Goal: Task Accomplishment & Management: Use online tool/utility

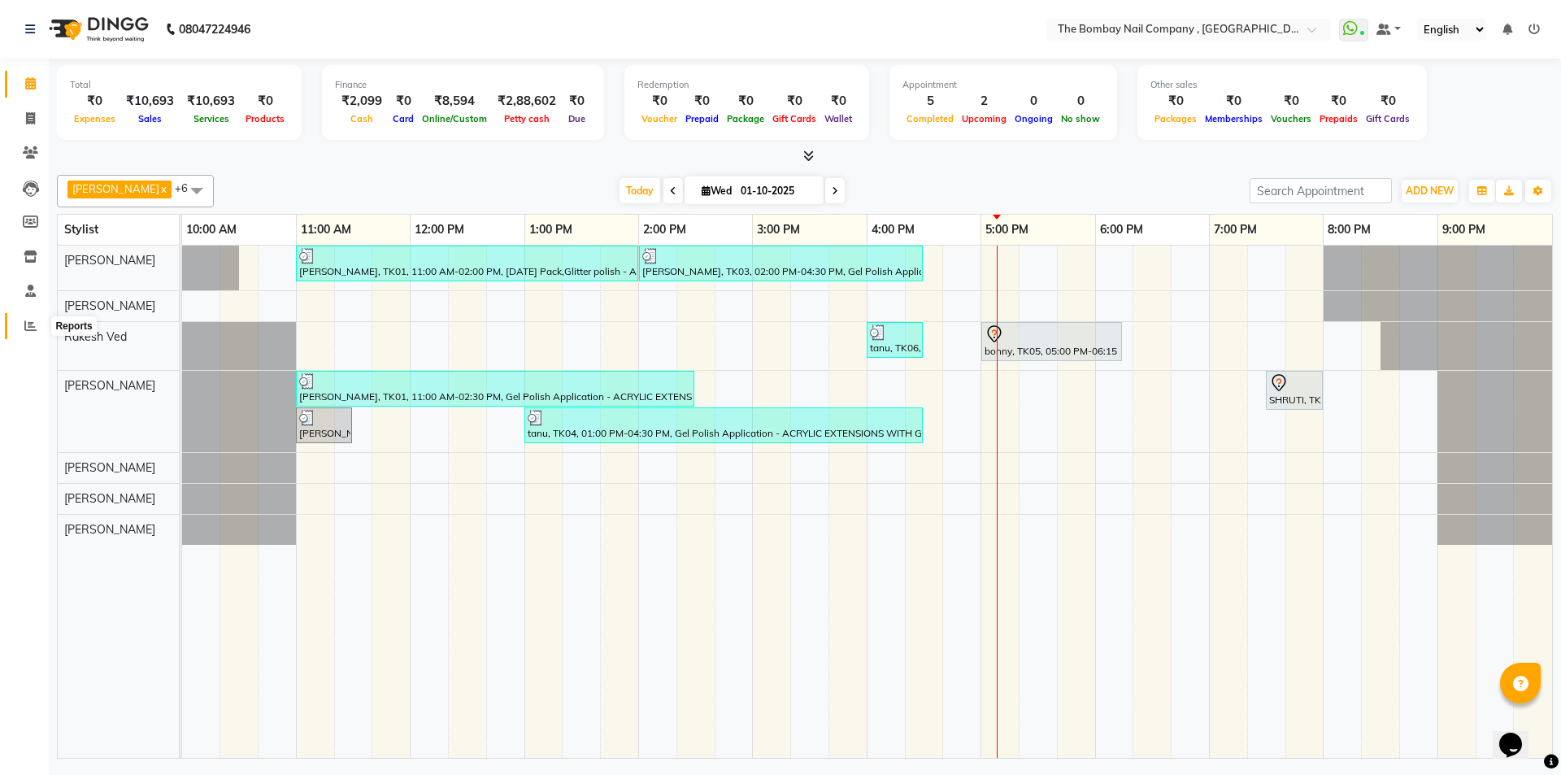
click at [30, 328] on icon at bounding box center [30, 325] width 12 height 12
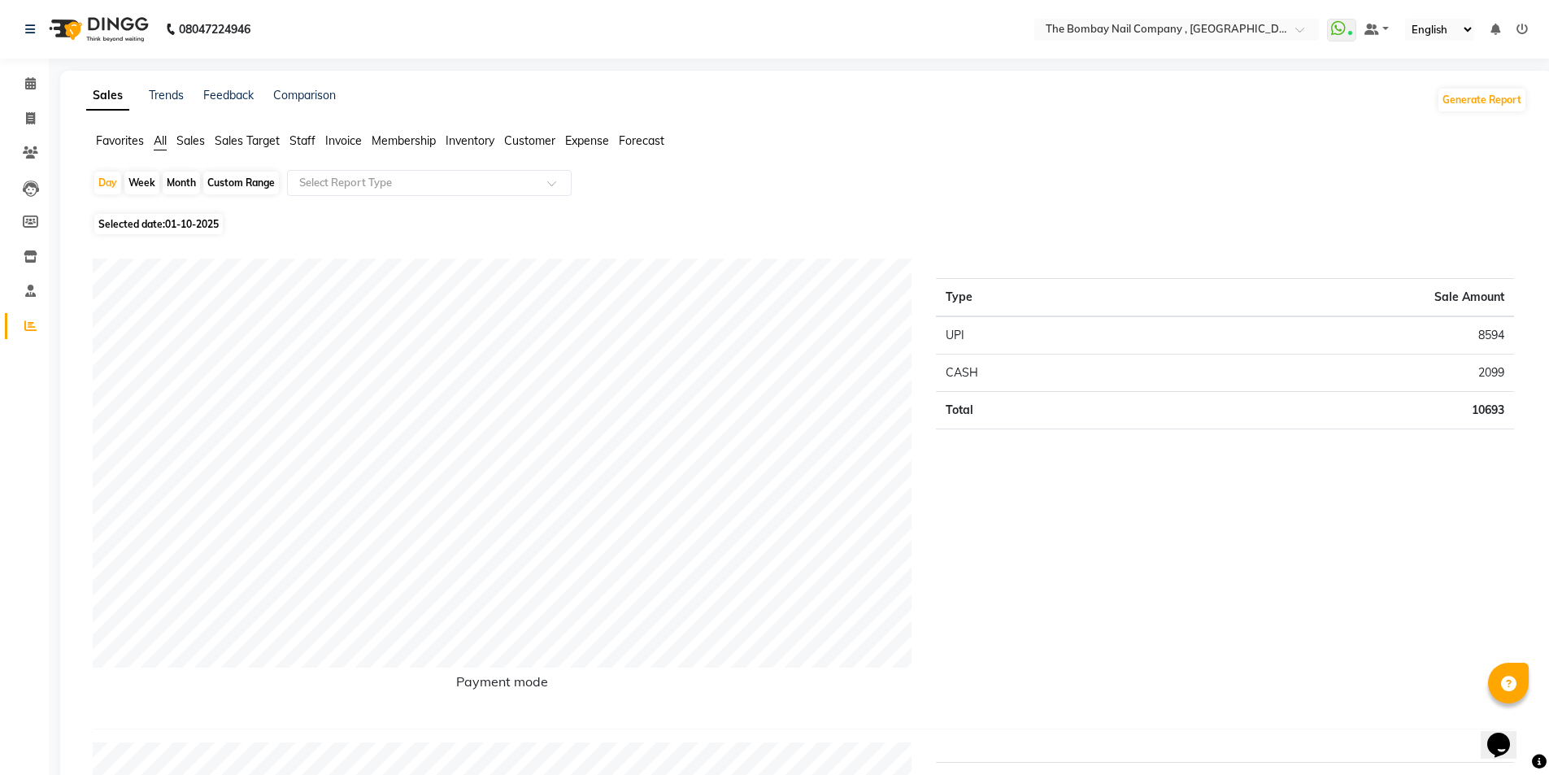
click at [189, 181] on div "Month" at bounding box center [181, 183] width 37 height 23
select select "10"
select select "2025"
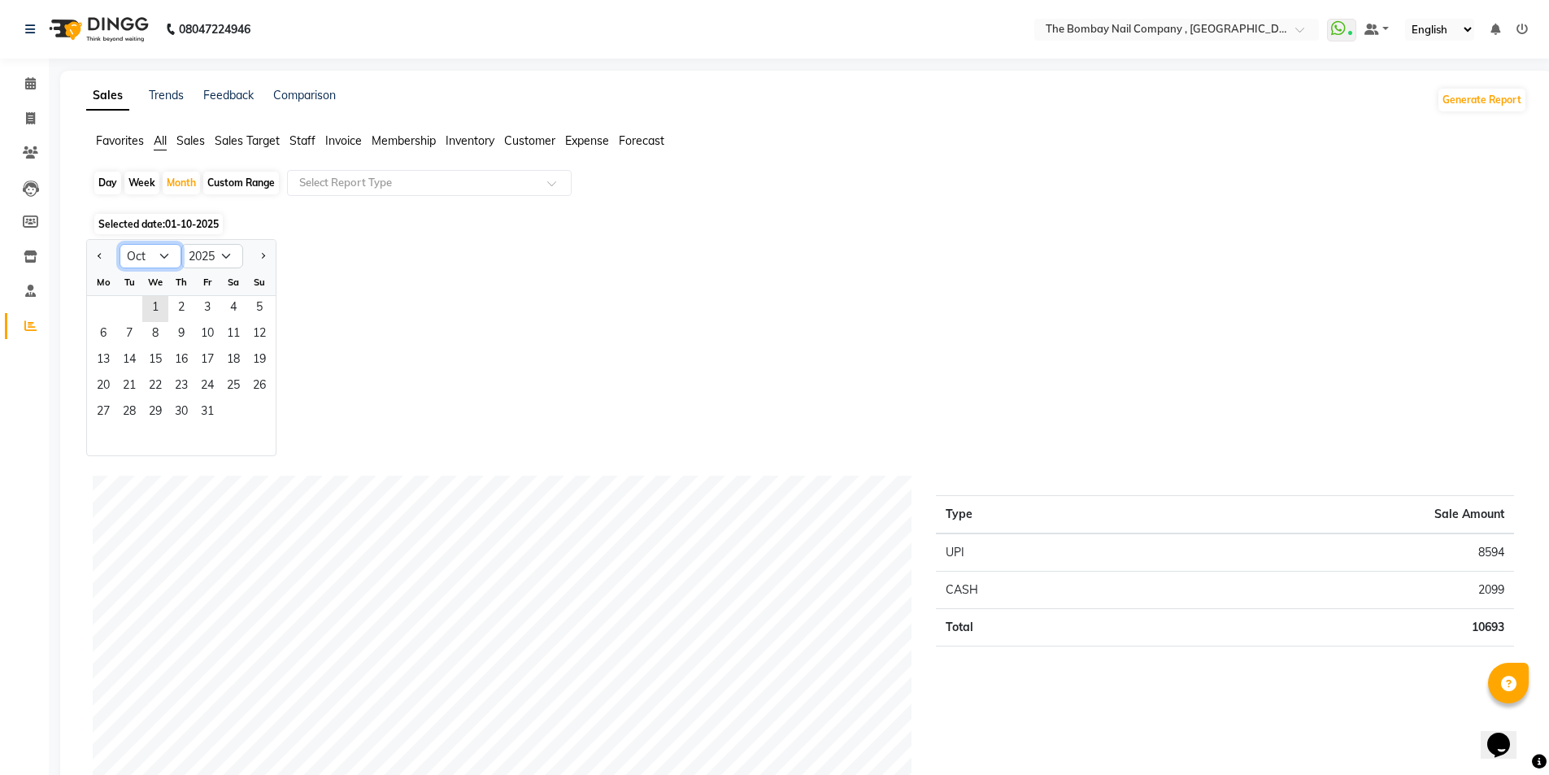
click at [161, 257] on select "Jan Feb Mar Apr May Jun [DATE] Aug Sep Oct Nov Dec" at bounding box center [150, 256] width 62 height 24
select select "9"
click at [119, 244] on select "Jan Feb Mar Apr May Jun [DATE] Aug Sep Oct Nov Dec" at bounding box center [150, 256] width 62 height 24
click at [121, 412] on span "30" at bounding box center [129, 413] width 26 height 26
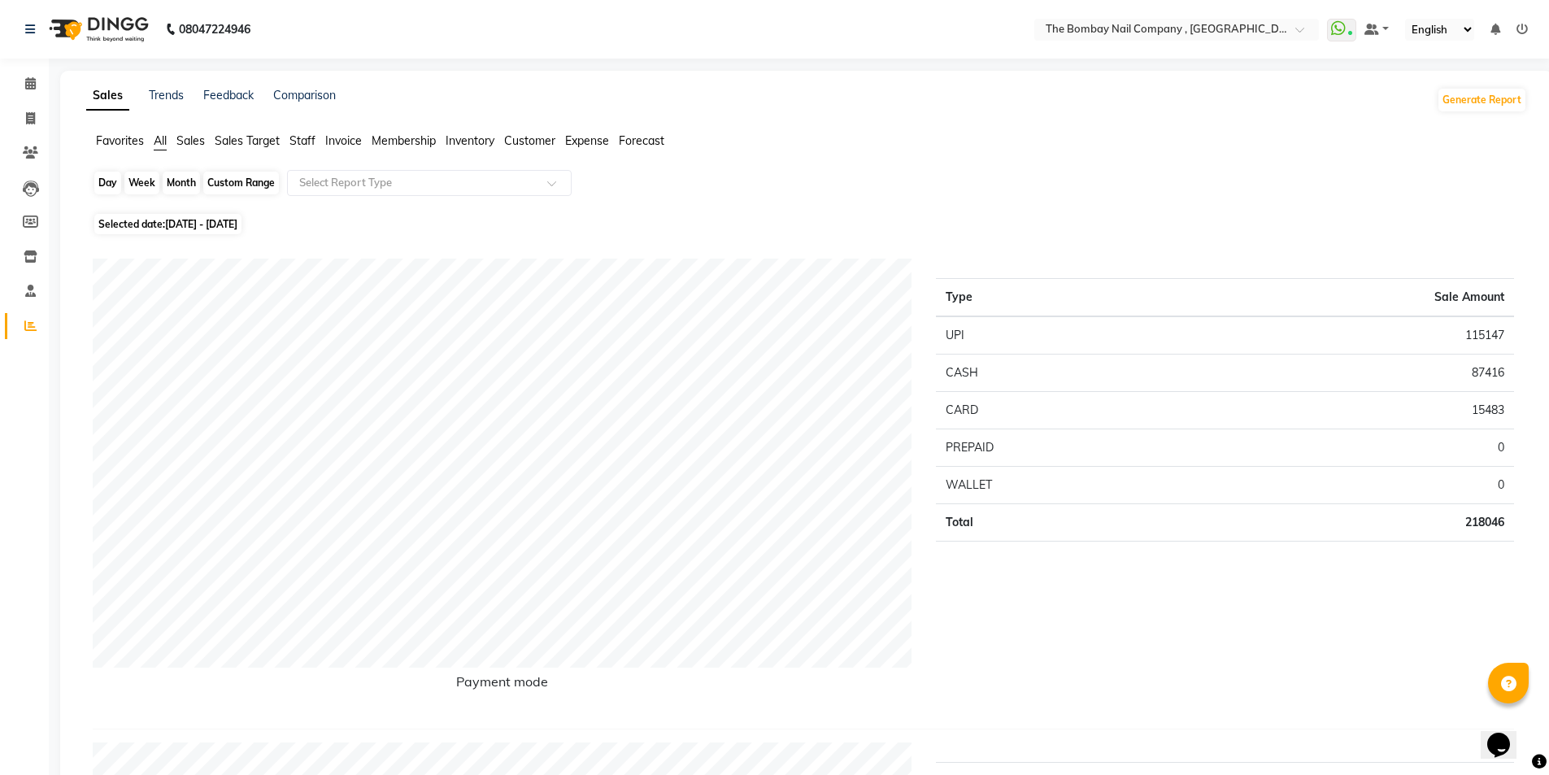
click at [189, 182] on div "Month" at bounding box center [181, 183] width 37 height 23
select select "9"
select select "2025"
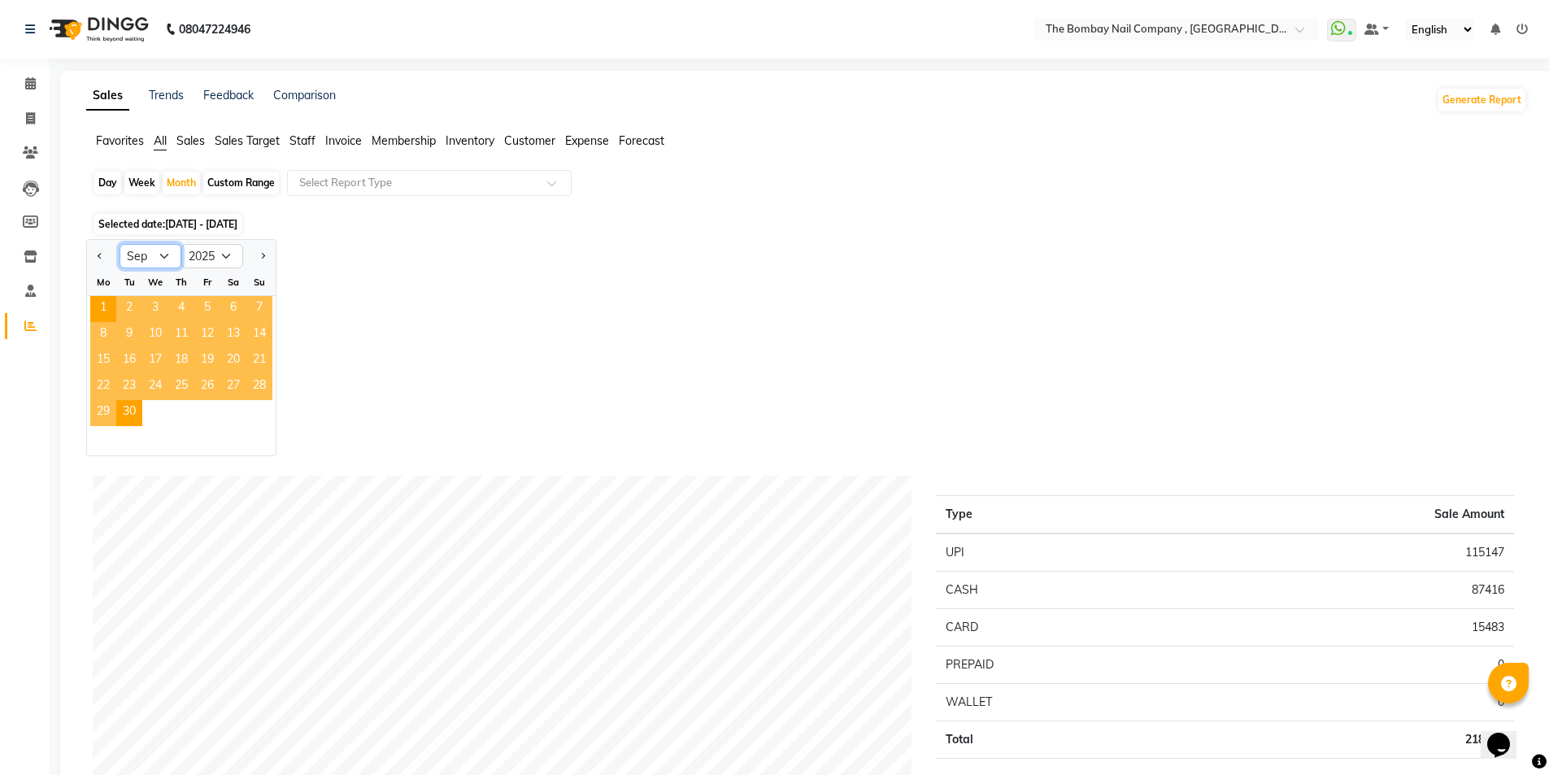
click at [156, 250] on select "Jan Feb Mar Apr May Jun [DATE] Aug Sep Oct Nov Dec" at bounding box center [150, 256] width 62 height 24
select select "10"
click at [119, 244] on select "Jan Feb Mar Apr May Jun [DATE] Aug Sep Oct Nov Dec" at bounding box center [150, 256] width 62 height 24
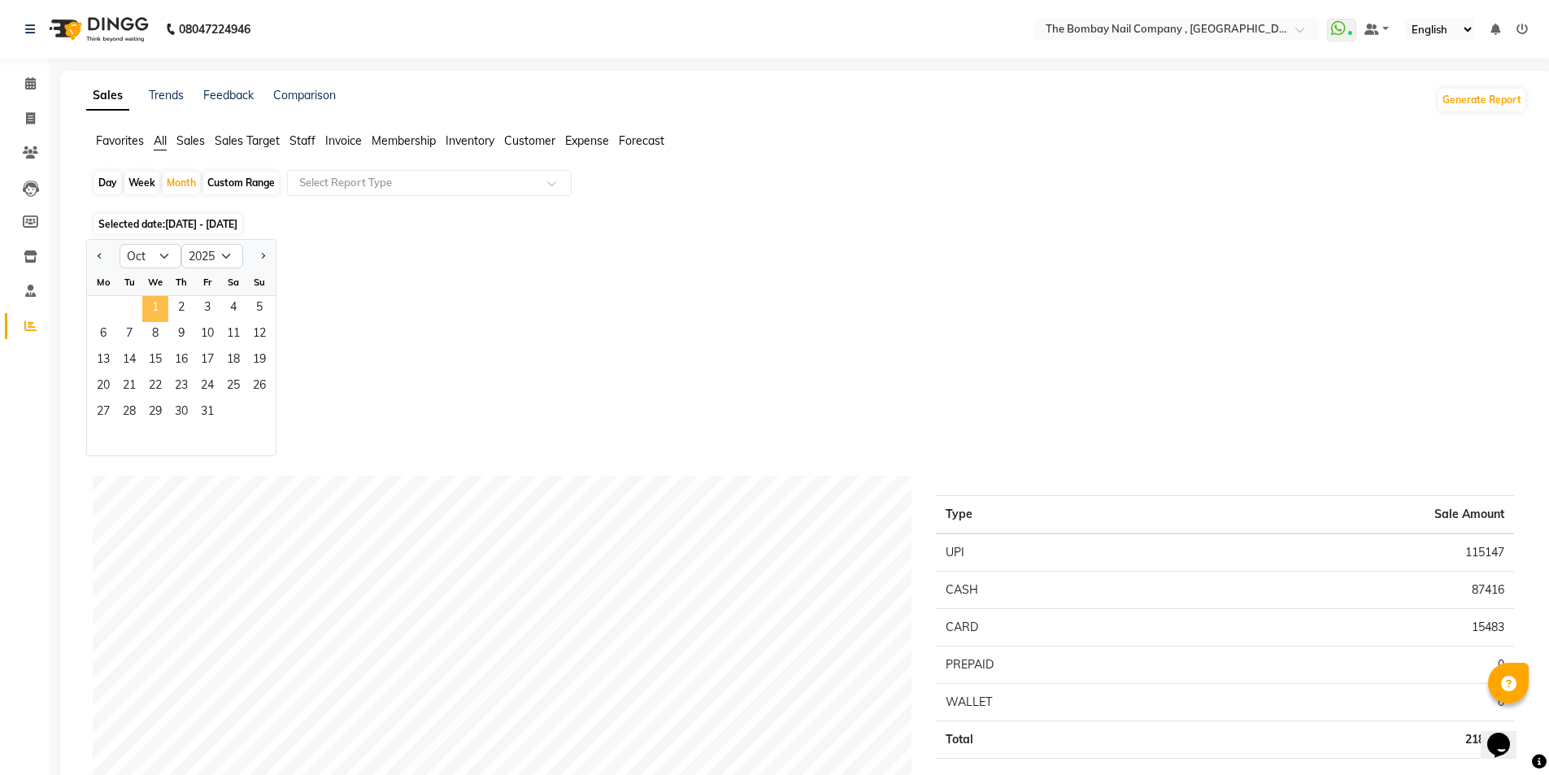
click at [152, 300] on span "1" at bounding box center [155, 309] width 26 height 26
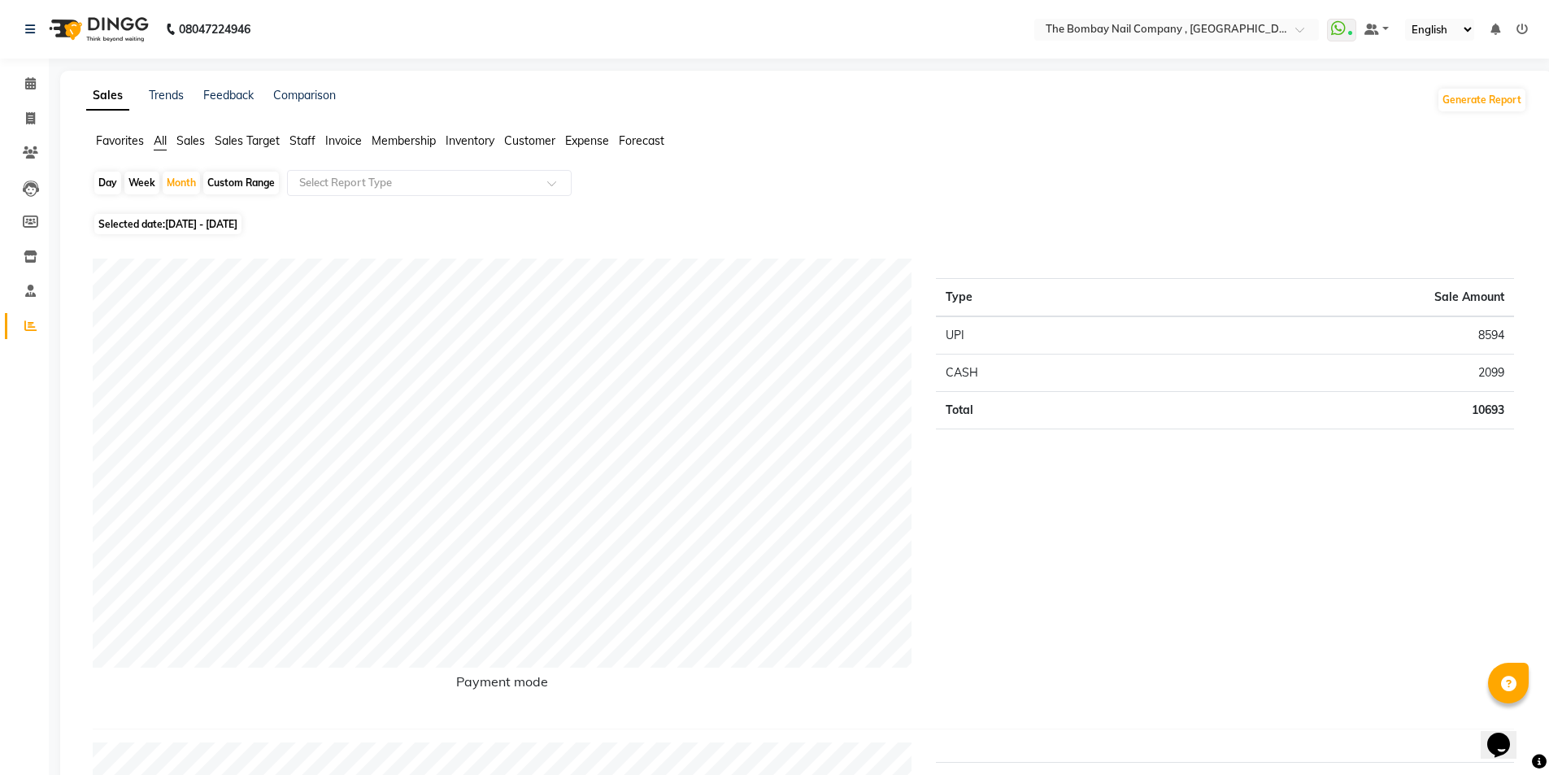
click at [101, 24] on img at bounding box center [96, 30] width 111 height 46
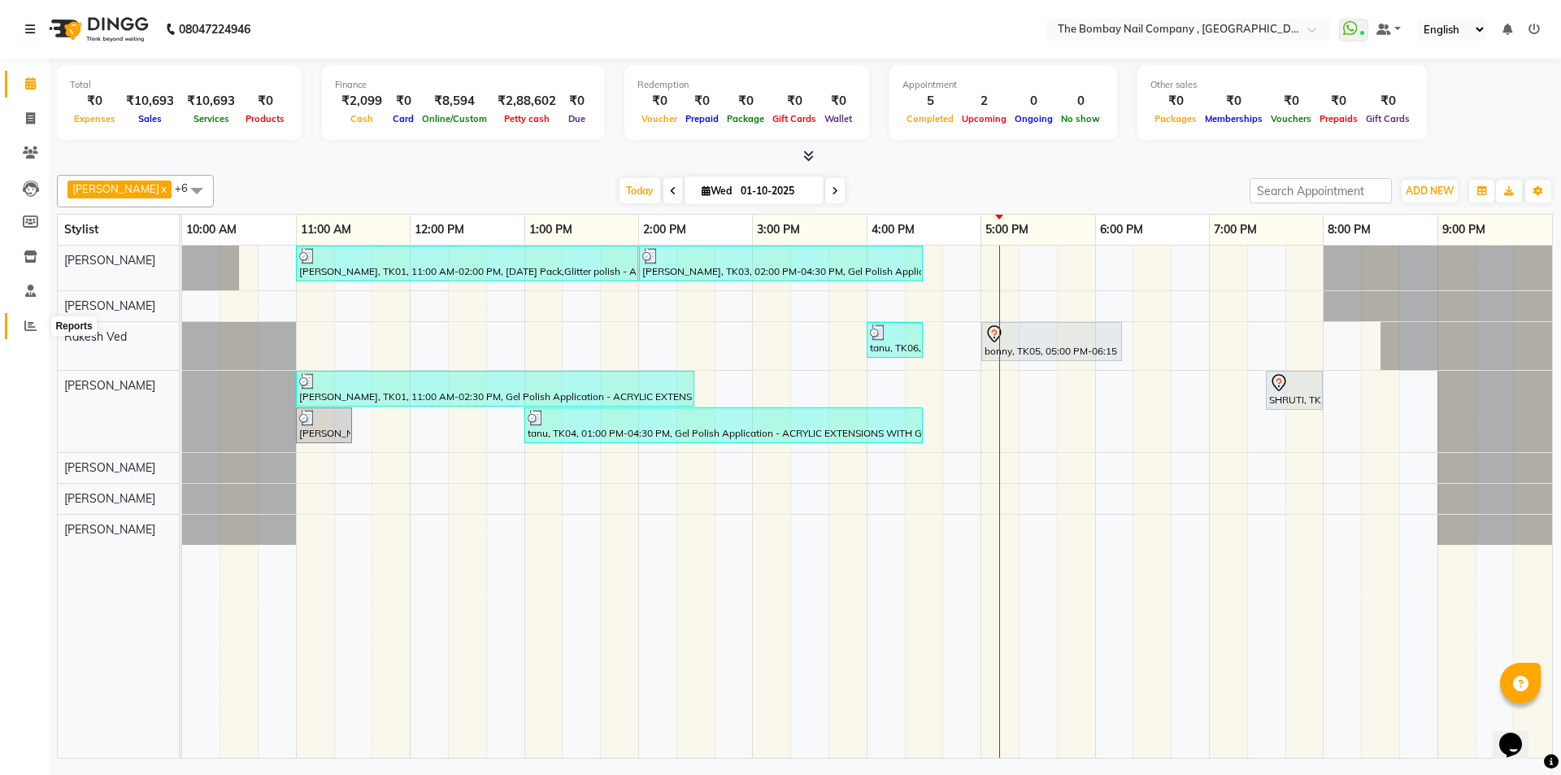
click at [37, 325] on span at bounding box center [30, 326] width 28 height 19
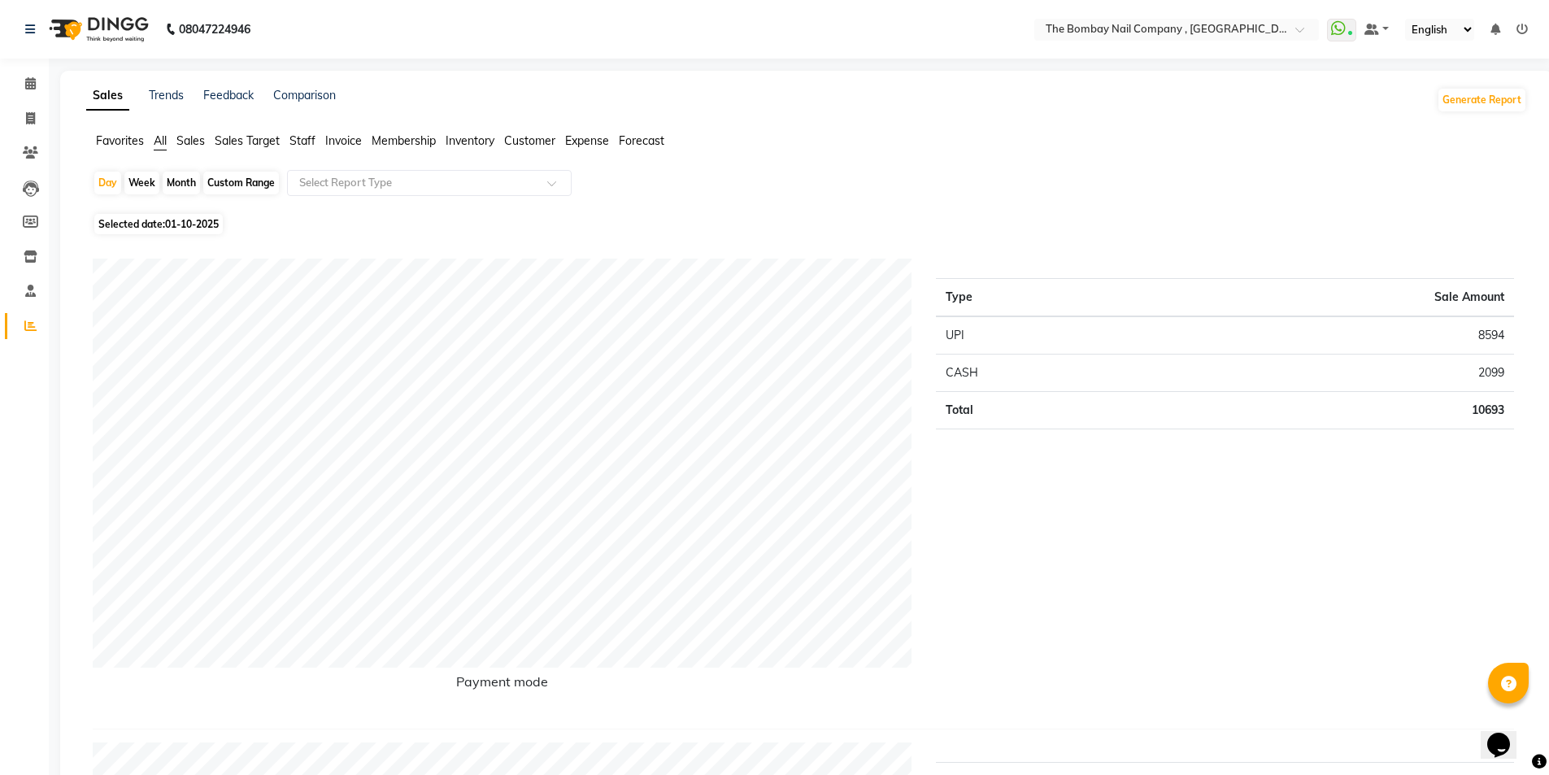
click at [124, 34] on img at bounding box center [96, 30] width 111 height 46
